Goal: Find specific page/section: Find specific page/section

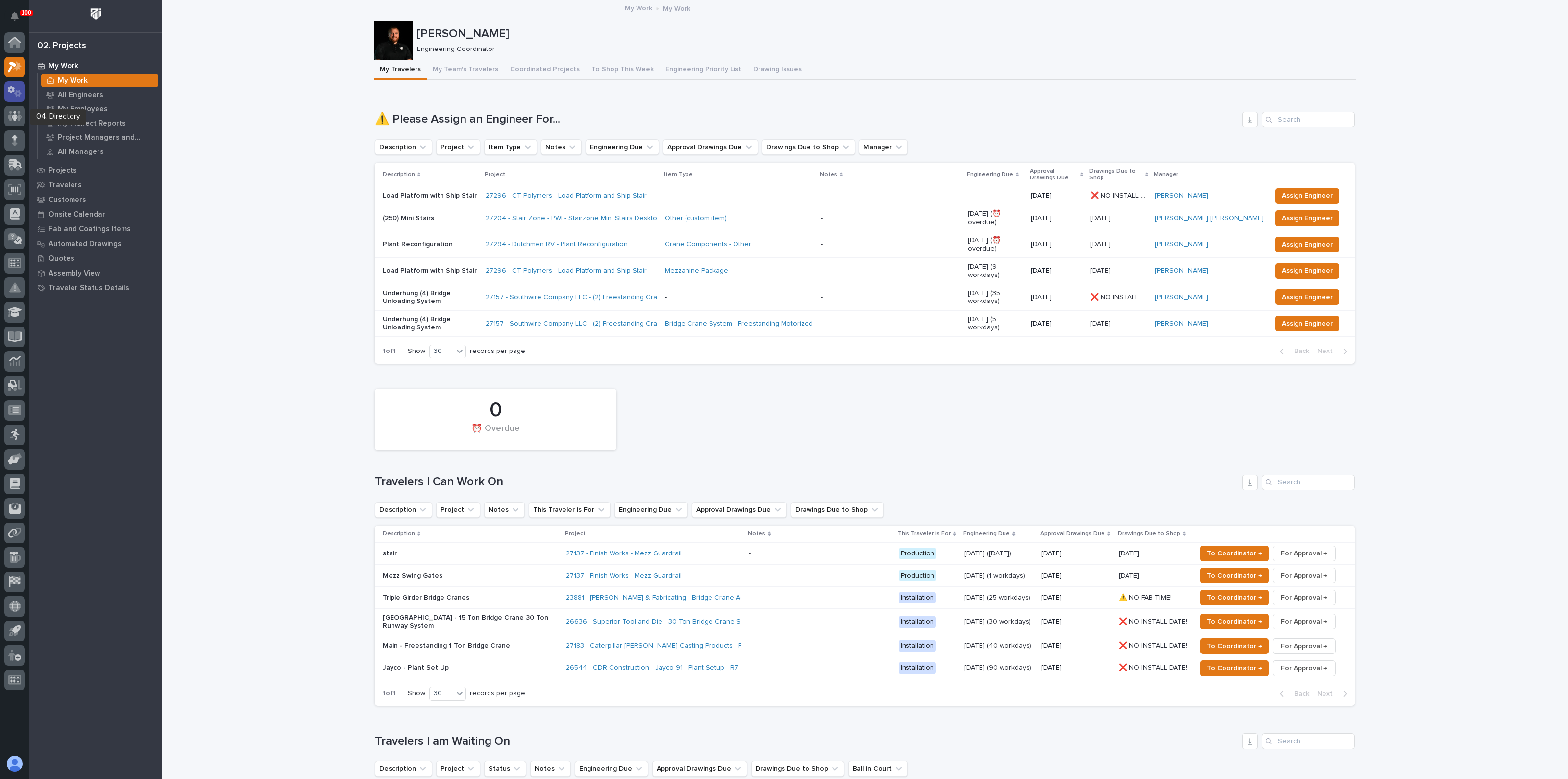
click at [17, 95] on icon at bounding box center [18, 93] width 7 height 7
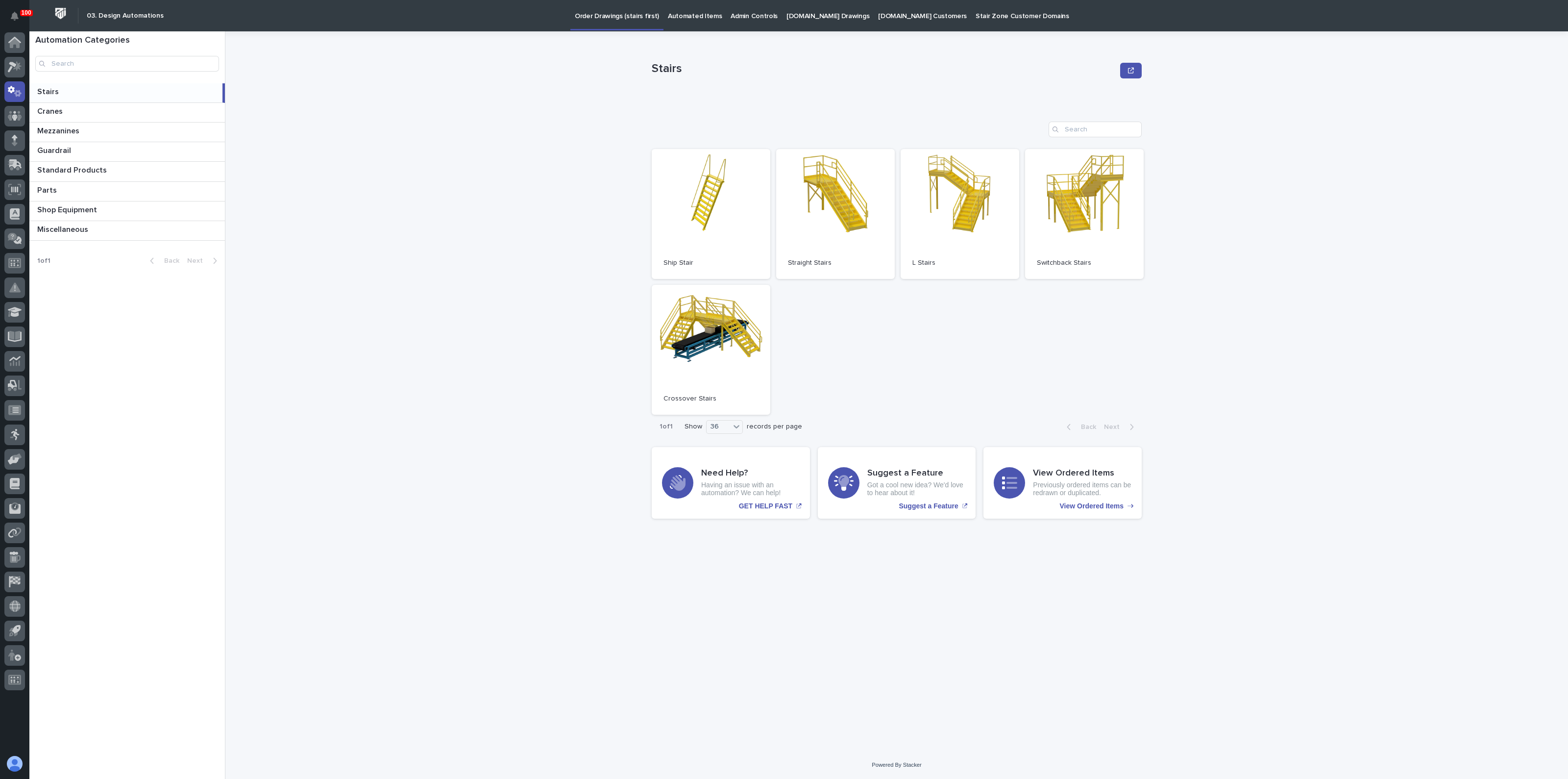
click at [60, 91] on p at bounding box center [128, 91] width 181 height 9
click at [678, 188] on link "Open" at bounding box center [711, 214] width 119 height 130
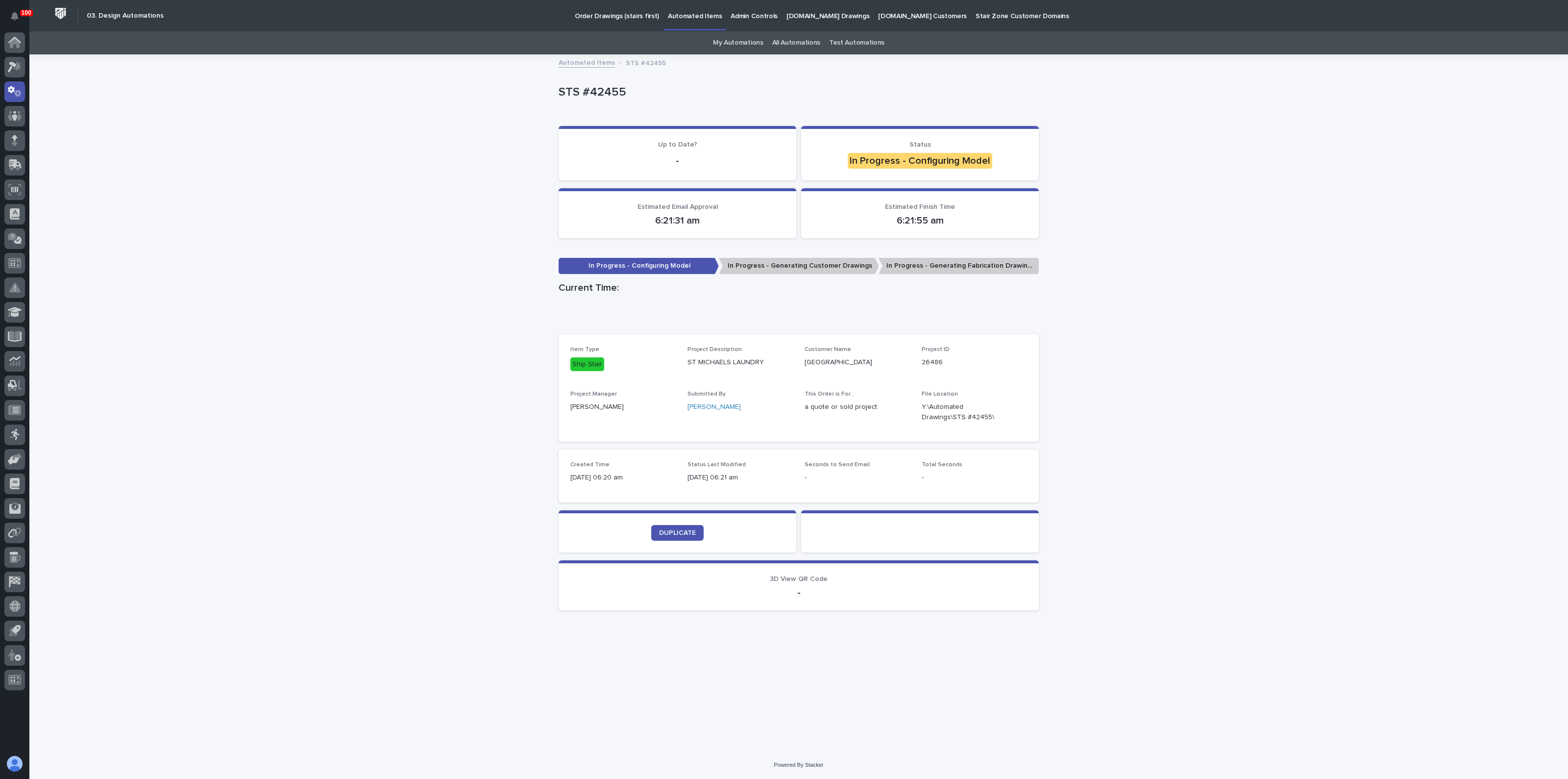
click at [332, 300] on div "Loading... Saving… Loading... Saving… STS #42455 STS #42455 Sorry, there was an…" at bounding box center [799, 403] width 1539 height 696
